Goal: Find specific page/section: Find specific page/section

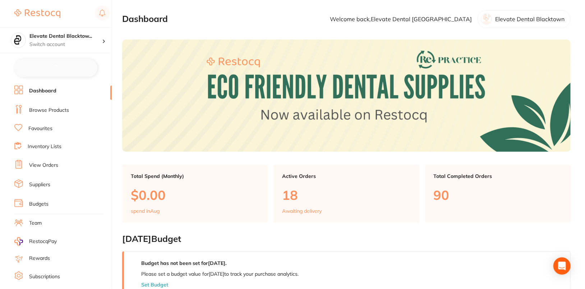
click at [47, 111] on link "Browse Products" at bounding box center [49, 110] width 40 height 7
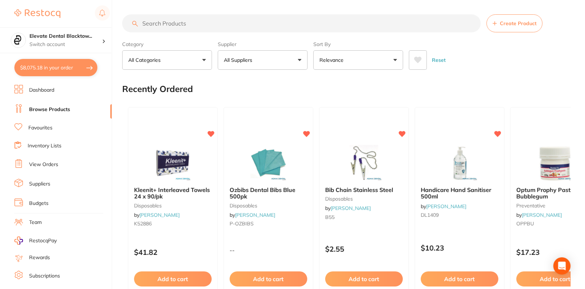
checkbox input "false"
click at [289, 28] on input "search" at bounding box center [301, 23] width 359 height 18
paste input "IDSFS"
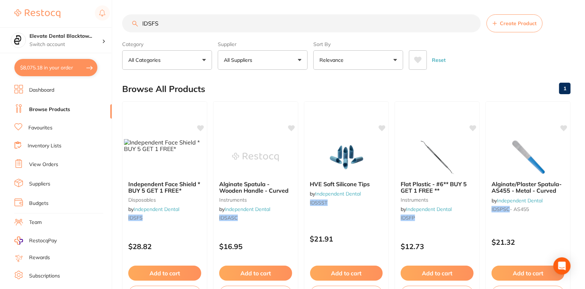
click at [154, 23] on input "IDSFS" at bounding box center [301, 23] width 359 height 18
type input "IDSFS"
click at [201, 129] on icon at bounding box center [200, 127] width 7 height 6
click at [273, 82] on div "Browse All Products 1" at bounding box center [346, 89] width 448 height 24
